Goal: Information Seeking & Learning: Find specific fact

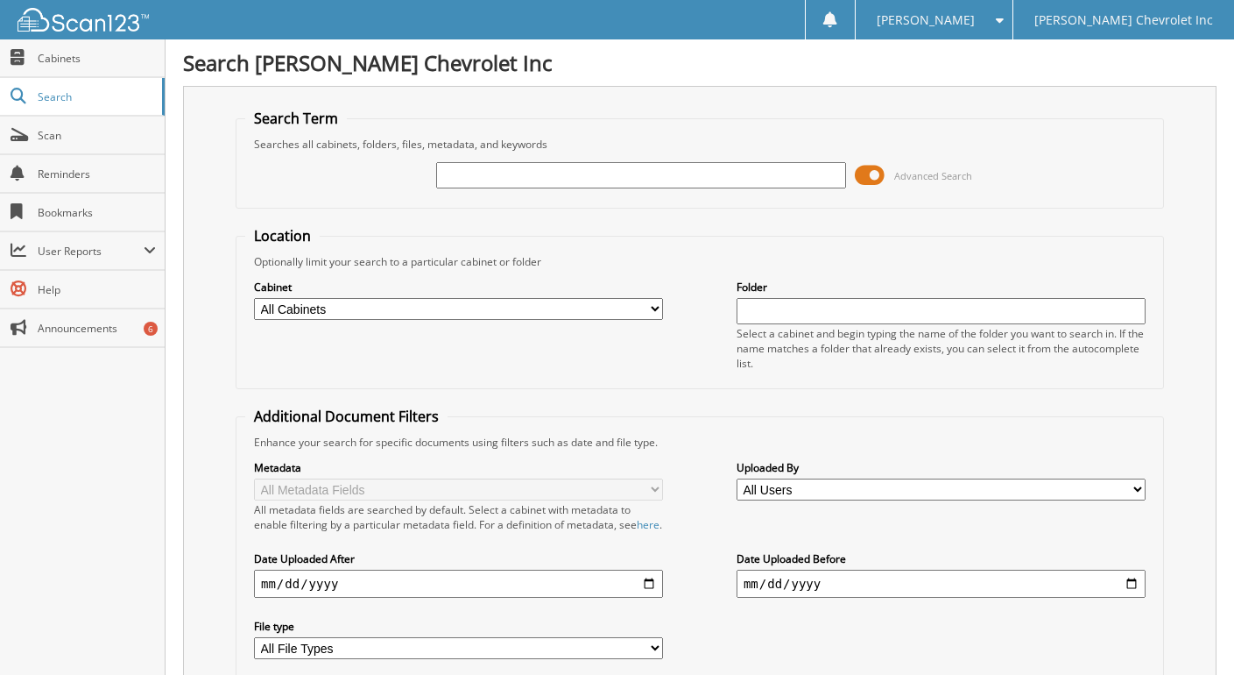
click at [464, 179] on input "text" at bounding box center [640, 175] width 409 height 26
type input "250409a"
click at [871, 175] on span at bounding box center [870, 175] width 30 height 26
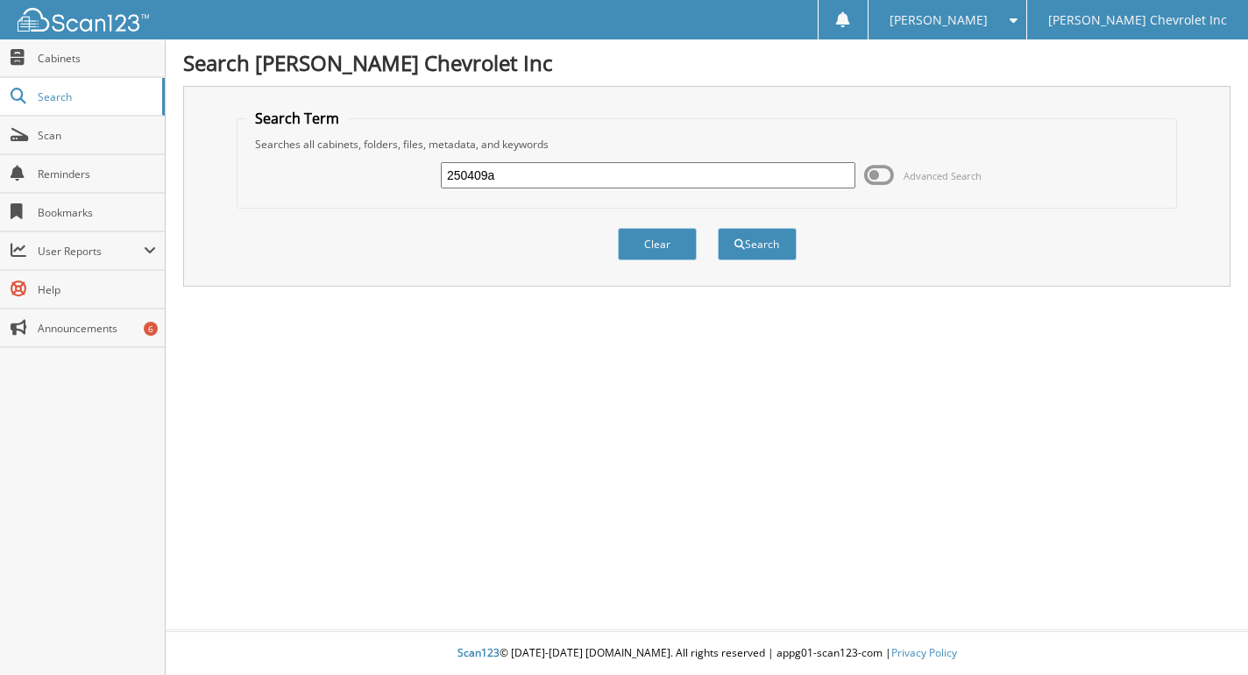
click at [725, 224] on div "Clear Search" at bounding box center [707, 244] width 941 height 71
click at [757, 253] on button "Search" at bounding box center [757, 244] width 79 height 32
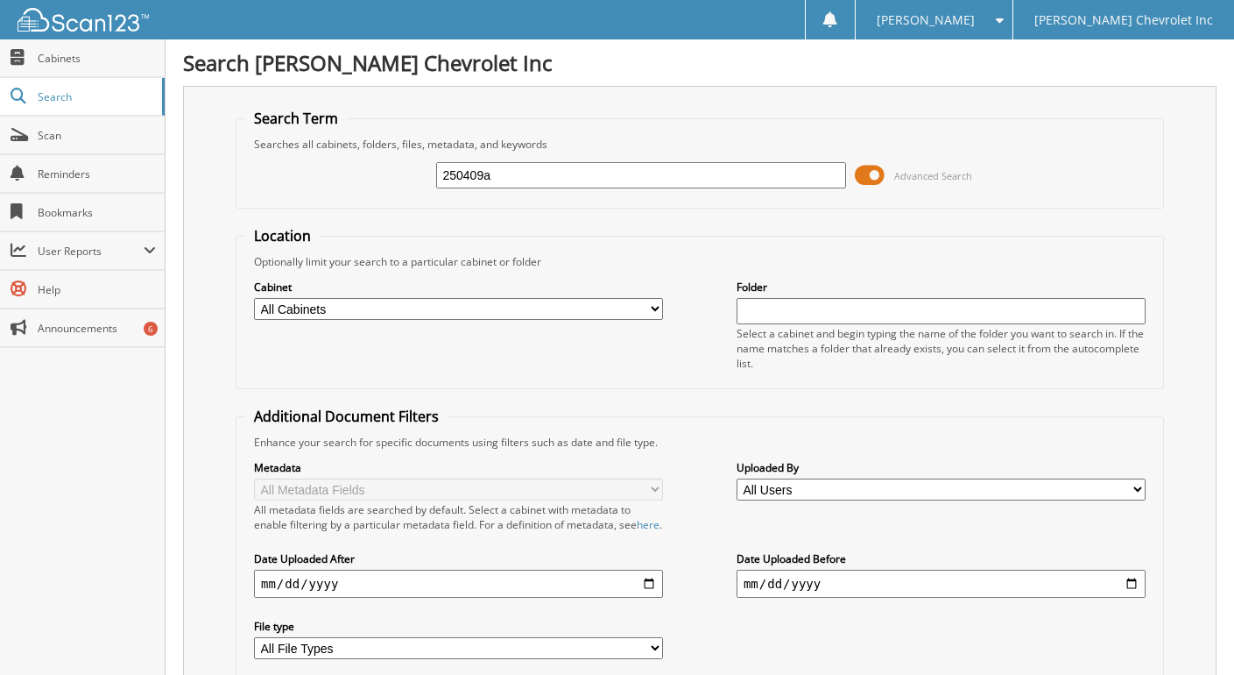
click at [512, 175] on input "250409a" at bounding box center [640, 175] width 409 height 26
type input "250409"
click at [885, 175] on span "Advanced Search" at bounding box center [913, 175] width 117 height 26
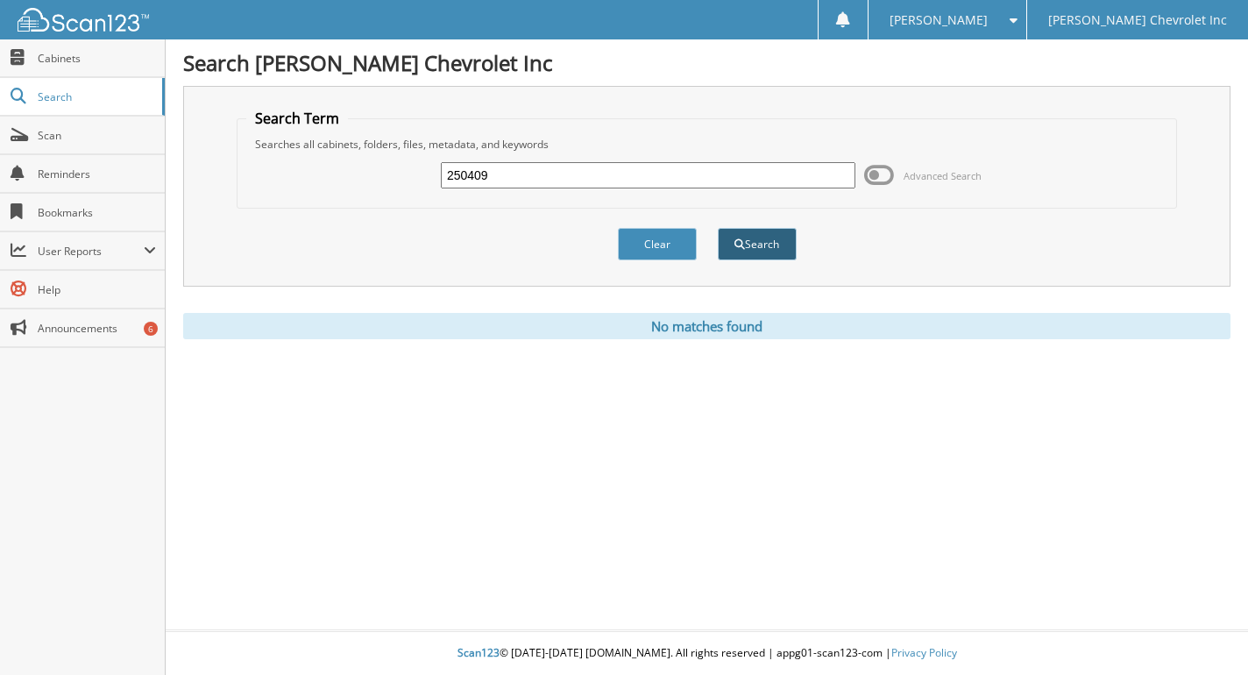
click at [778, 254] on button "Search" at bounding box center [757, 244] width 79 height 32
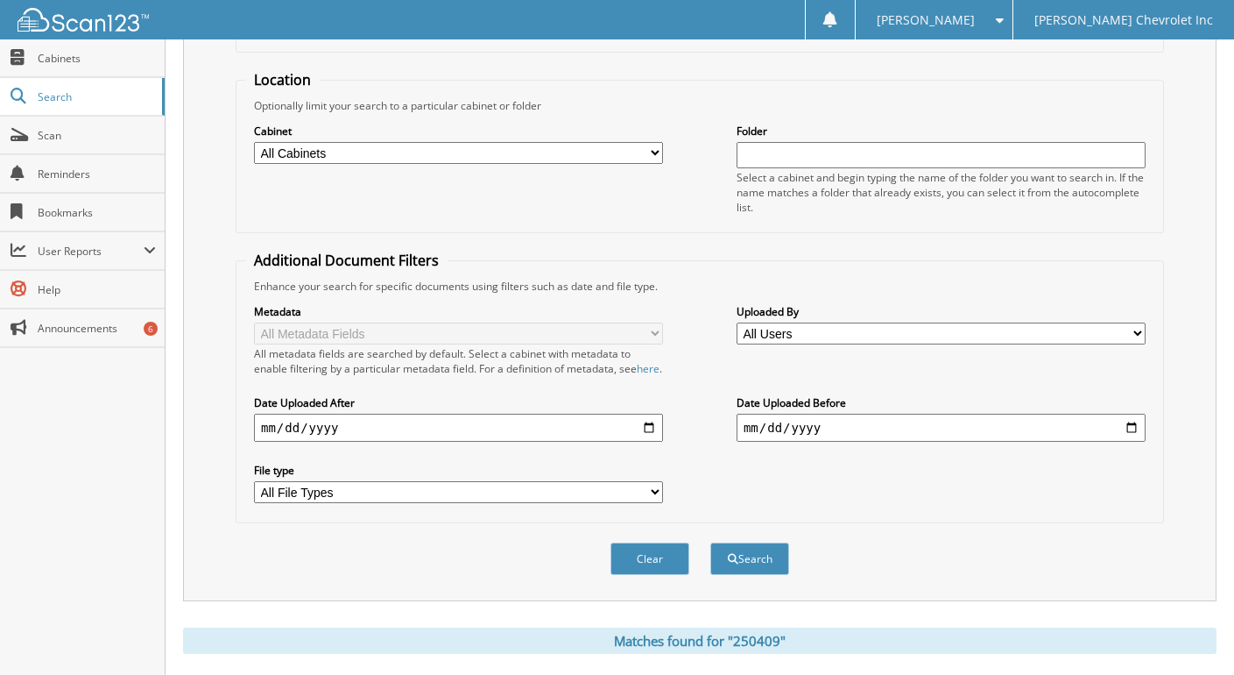
scroll to position [432, 0]
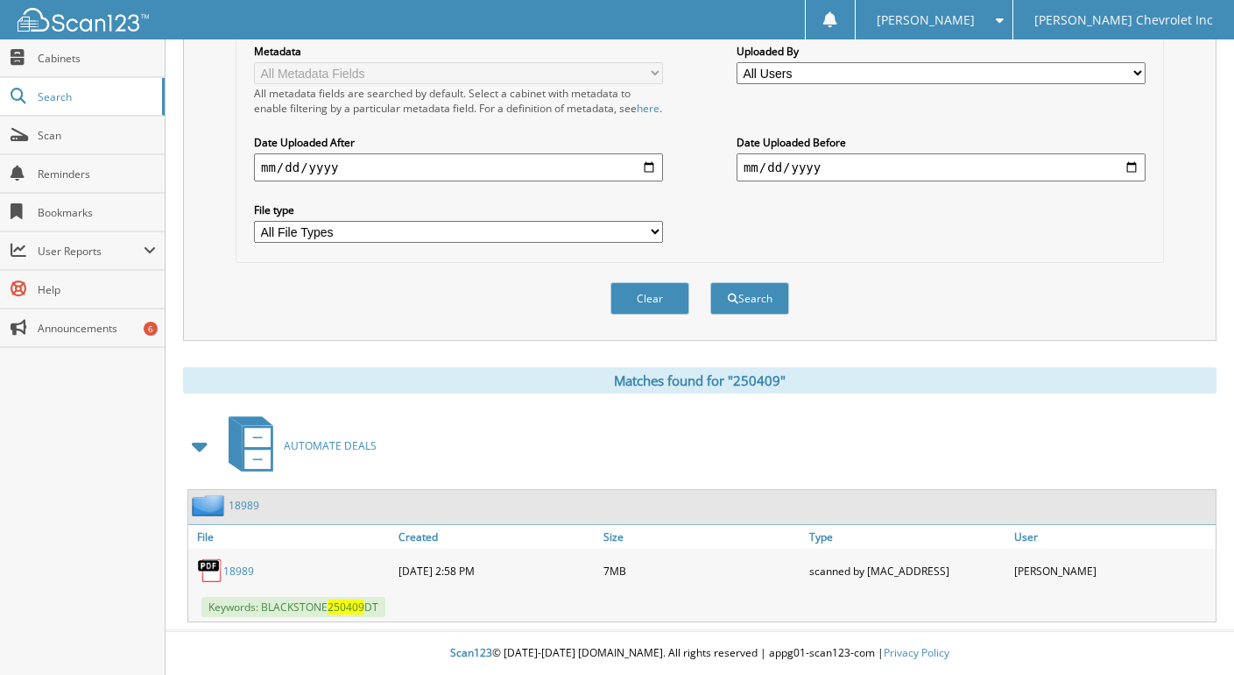
click at [244, 566] on link "18989" at bounding box center [238, 570] width 31 height 15
click at [214, 565] on img at bounding box center [210, 570] width 26 height 26
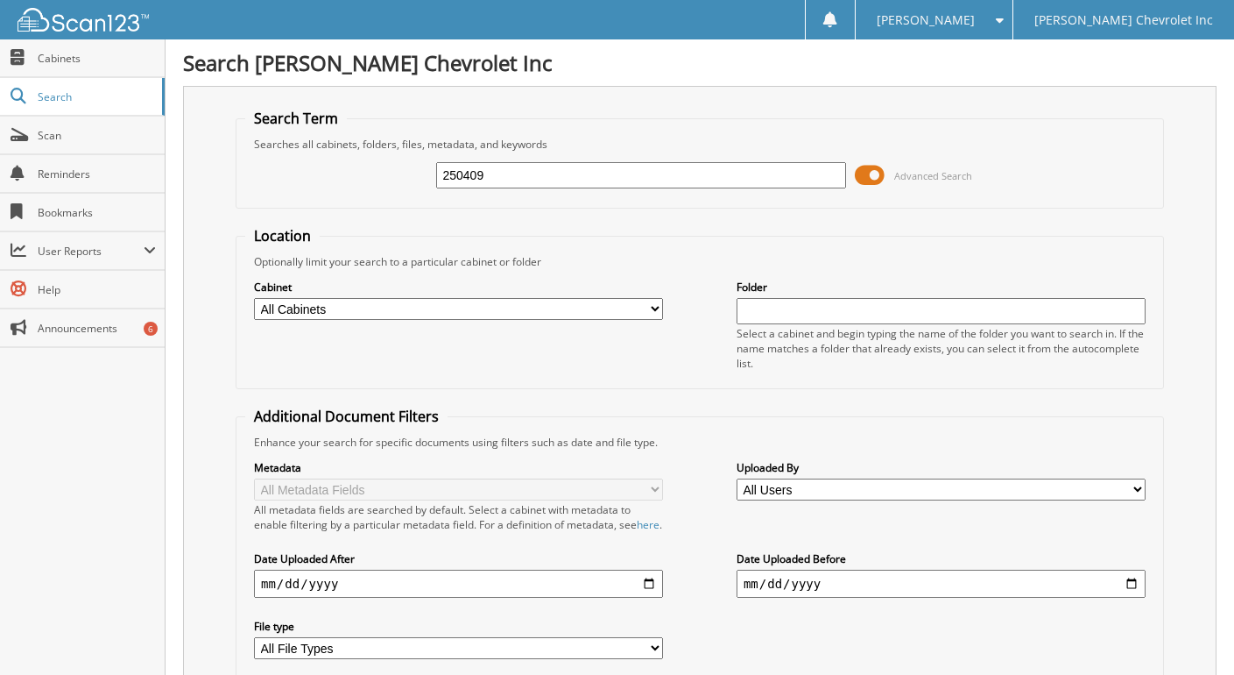
drag, startPoint x: 500, startPoint y: 171, endPoint x: 424, endPoint y: 172, distance: 76.2
click at [424, 172] on div "250409 Advanced Search" at bounding box center [699, 175] width 909 height 47
type input "250490"
click at [875, 173] on span at bounding box center [870, 175] width 30 height 26
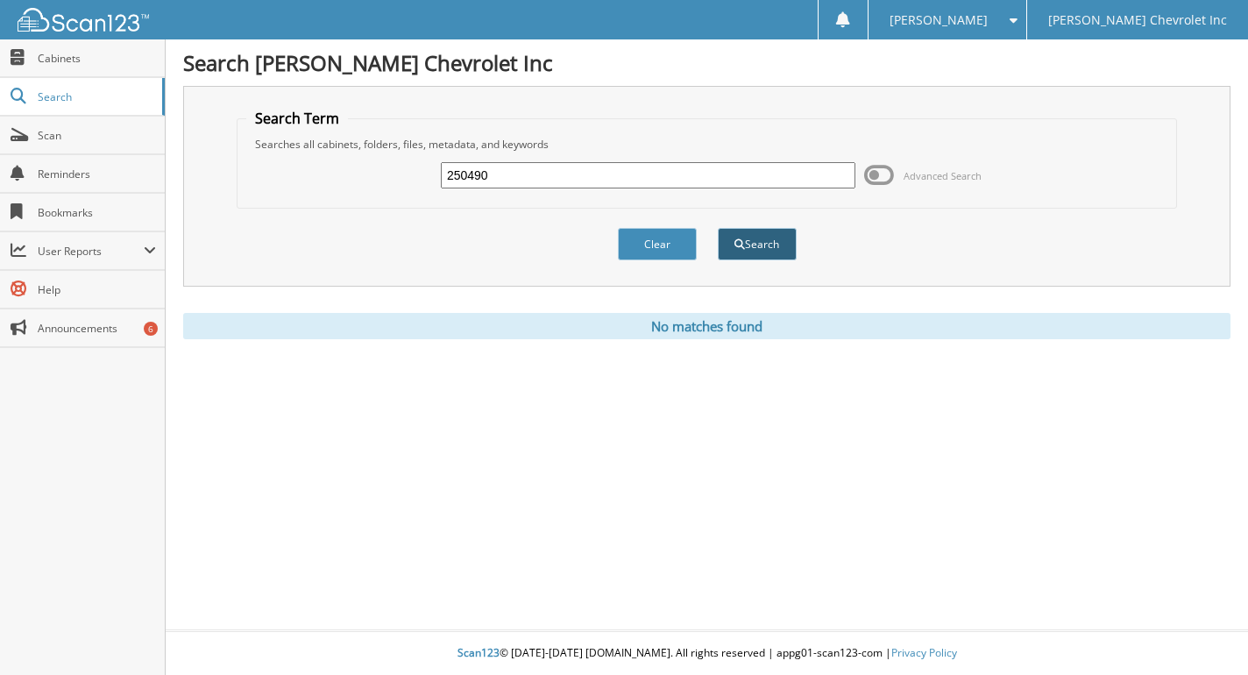
click at [766, 252] on button "Search" at bounding box center [757, 244] width 79 height 32
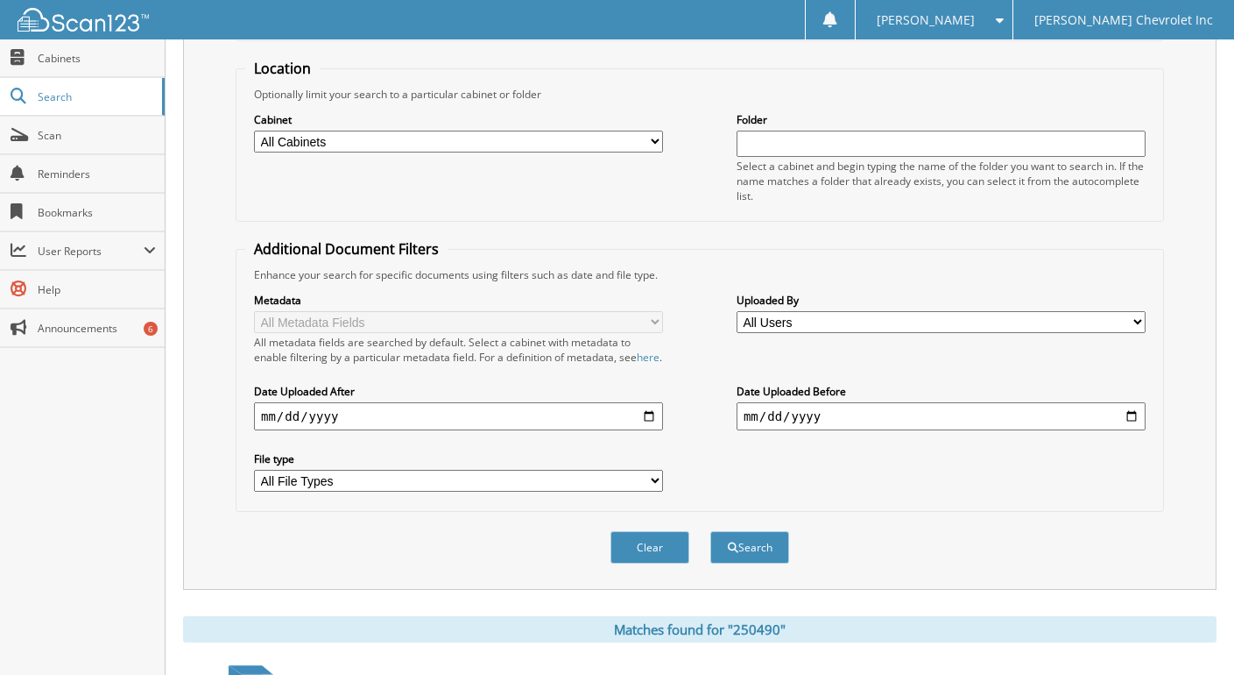
scroll to position [432, 0]
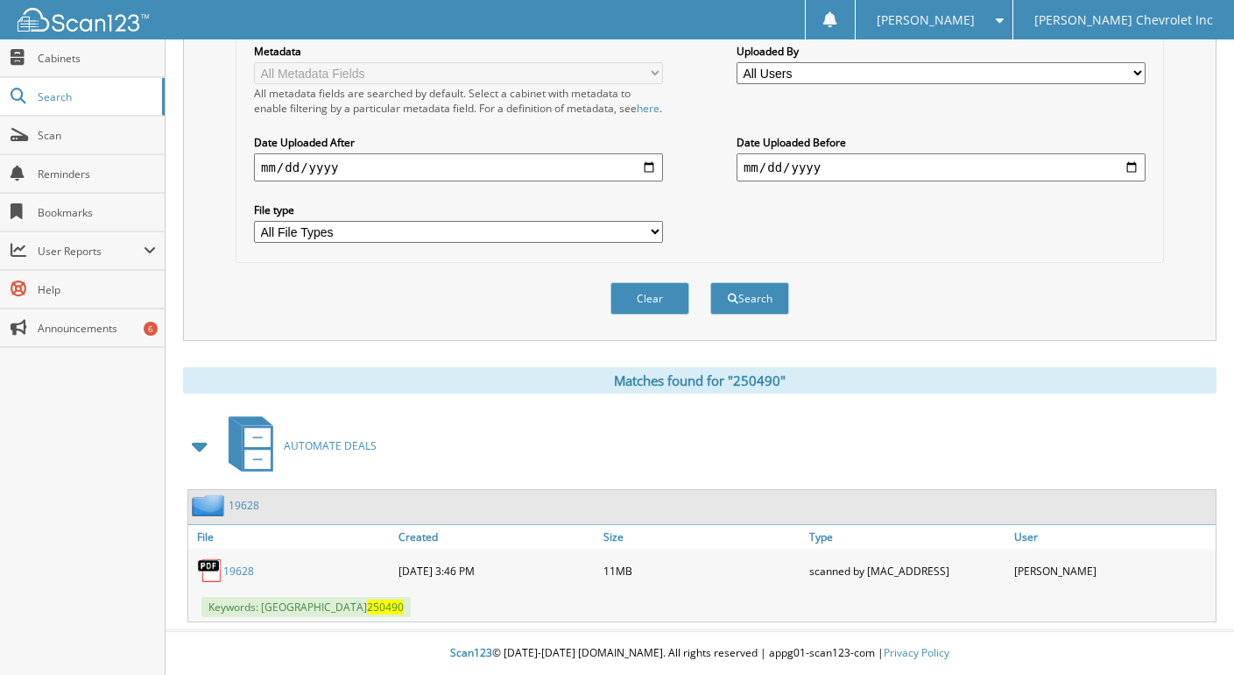
click at [251, 569] on link "19628" at bounding box center [238, 570] width 31 height 15
click at [220, 555] on div "19628" at bounding box center [291, 570] width 206 height 35
click at [247, 578] on div "19628" at bounding box center [291, 570] width 206 height 35
click at [246, 575] on link "19628" at bounding box center [238, 570] width 31 height 15
click at [219, 580] on img at bounding box center [210, 570] width 26 height 26
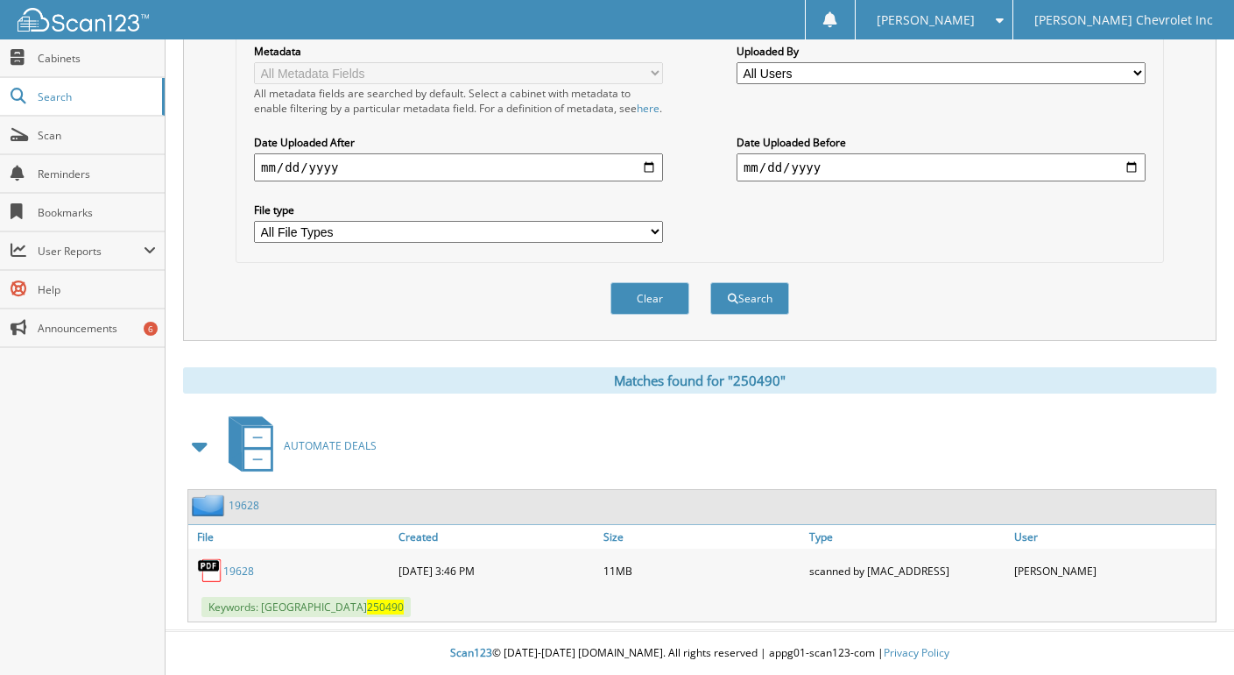
click at [230, 573] on link "19628" at bounding box center [238, 570] width 31 height 15
click at [207, 560] on img at bounding box center [210, 570] width 26 height 26
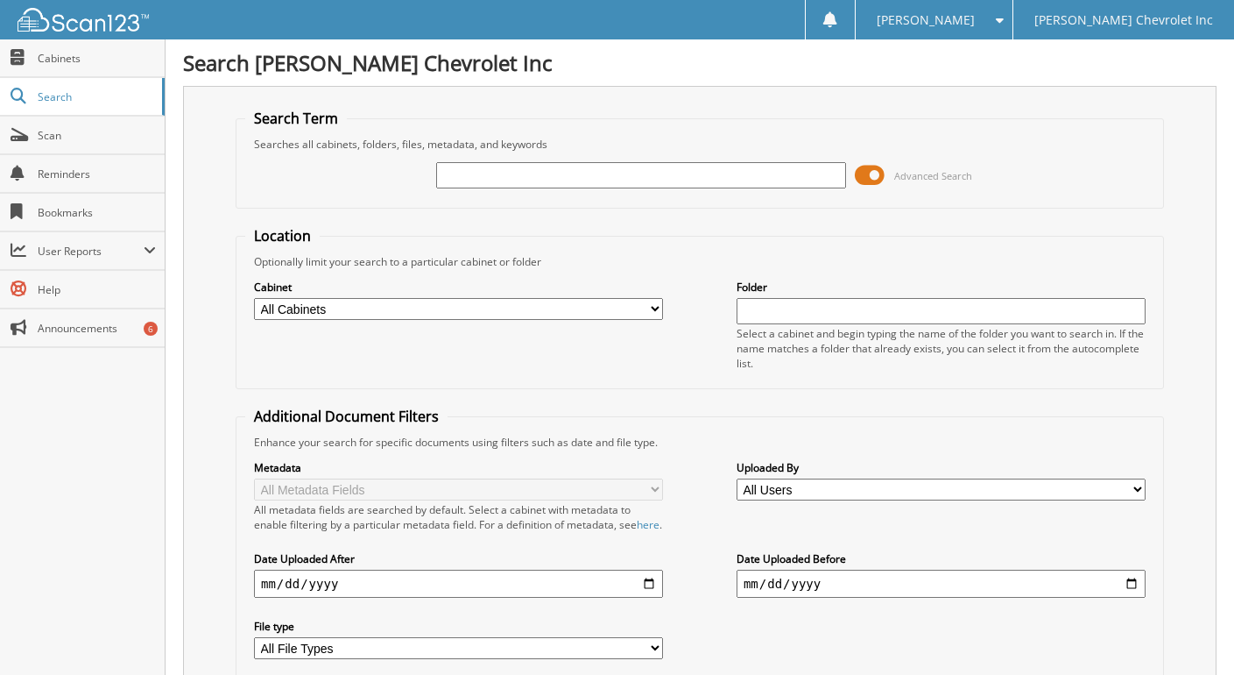
click at [450, 165] on input "text" at bounding box center [640, 175] width 409 height 26
type input "250490"
click at [874, 174] on span at bounding box center [870, 175] width 30 height 26
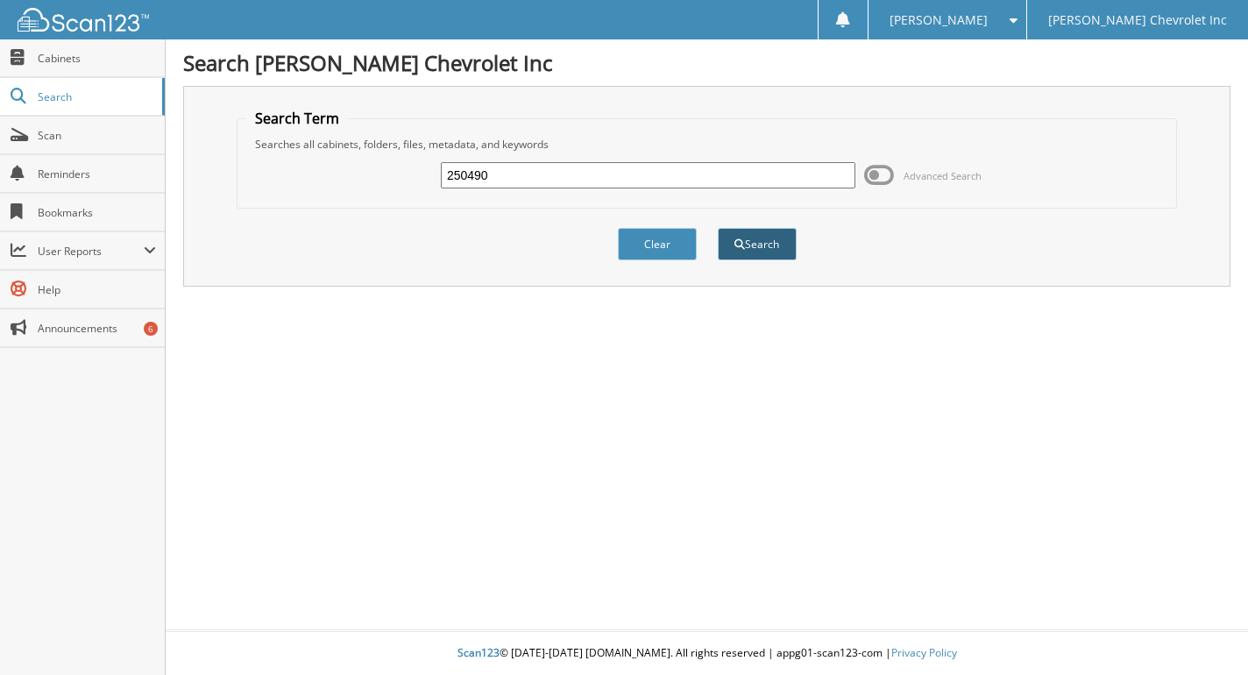
click at [722, 259] on button "Search" at bounding box center [757, 244] width 79 height 32
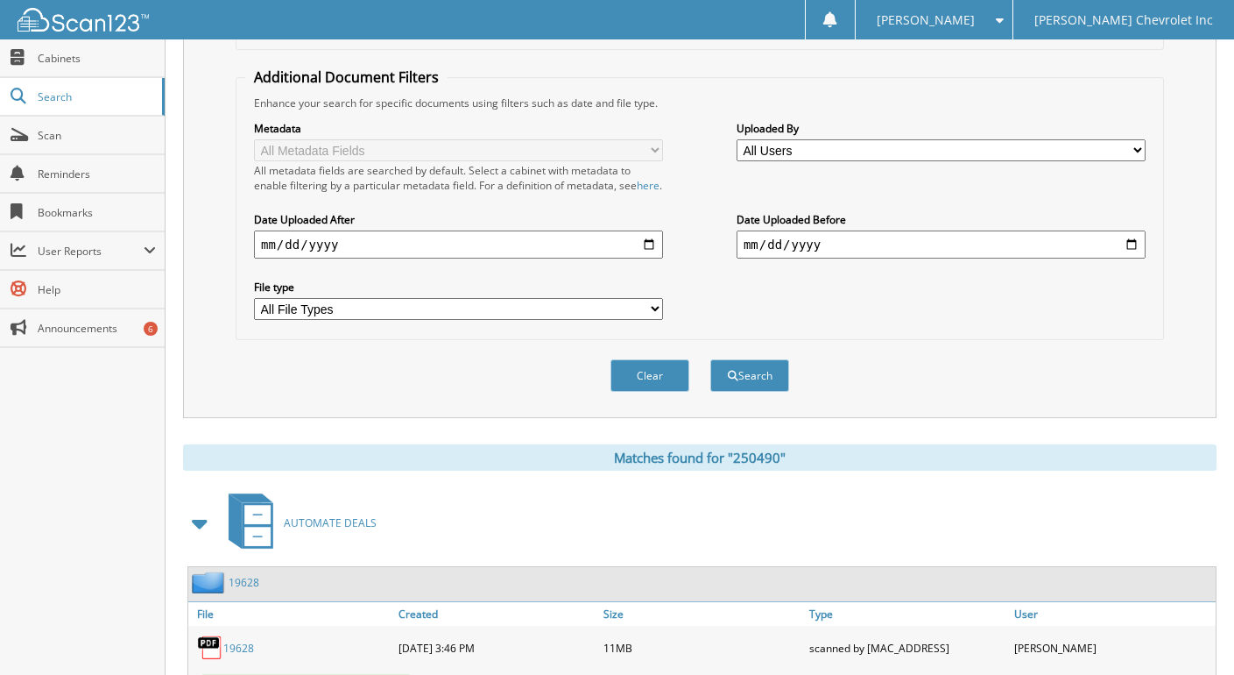
scroll to position [432, 0]
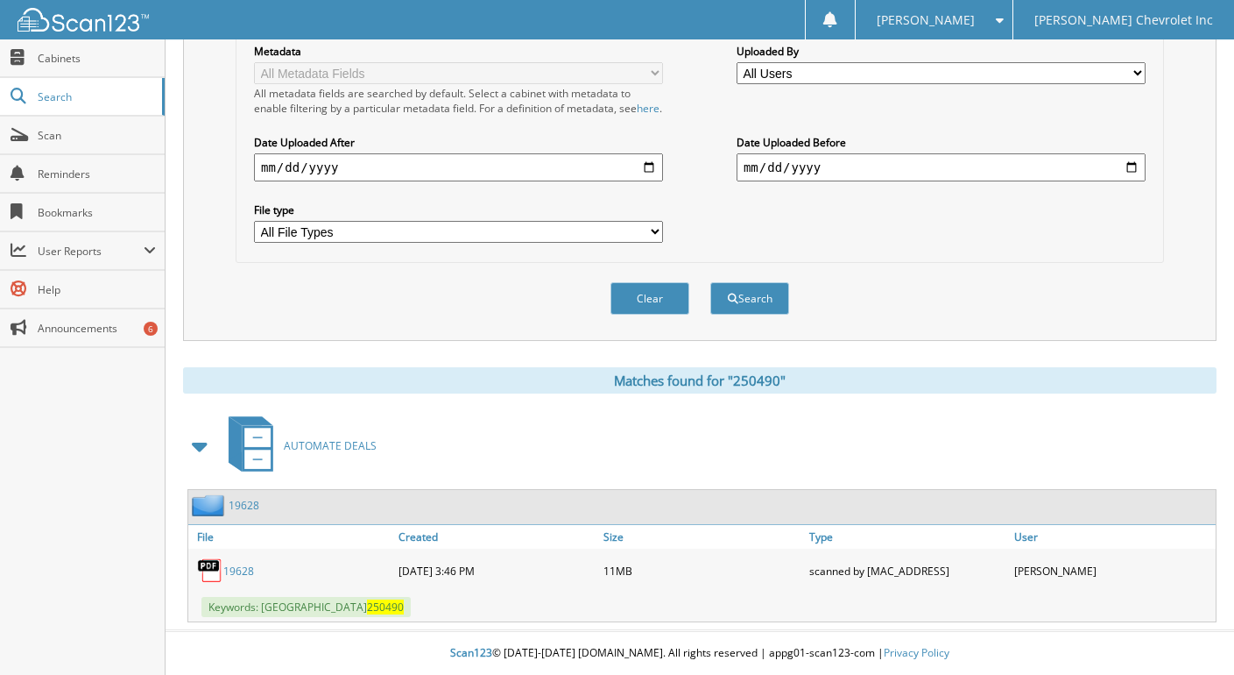
click at [235, 574] on link "19628" at bounding box center [238, 570] width 31 height 15
click at [209, 572] on img at bounding box center [210, 570] width 26 height 26
